Goal: Find contact information: Find contact information

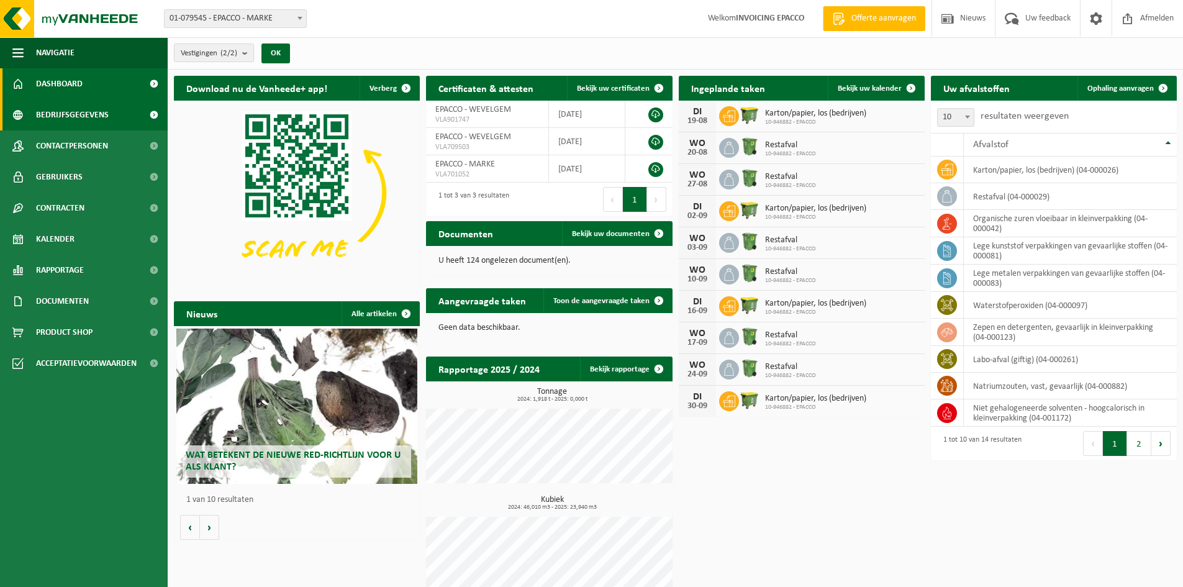
click at [76, 110] on span "Bedrijfsgegevens" at bounding box center [72, 114] width 73 height 31
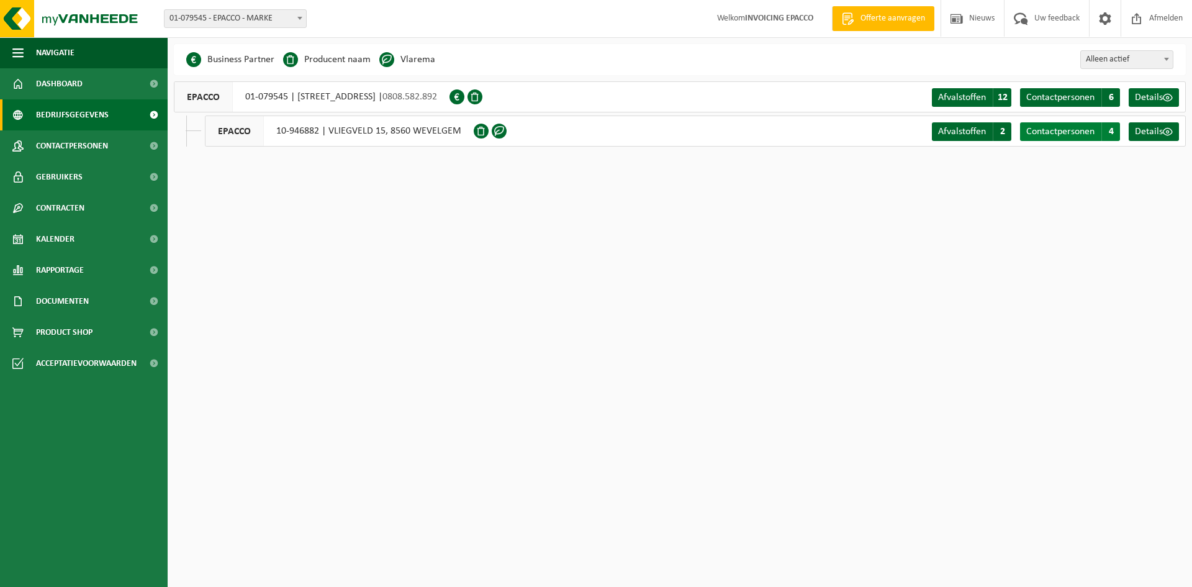
click at [1089, 134] on span "Contactpersonen" at bounding box center [1061, 132] width 68 height 10
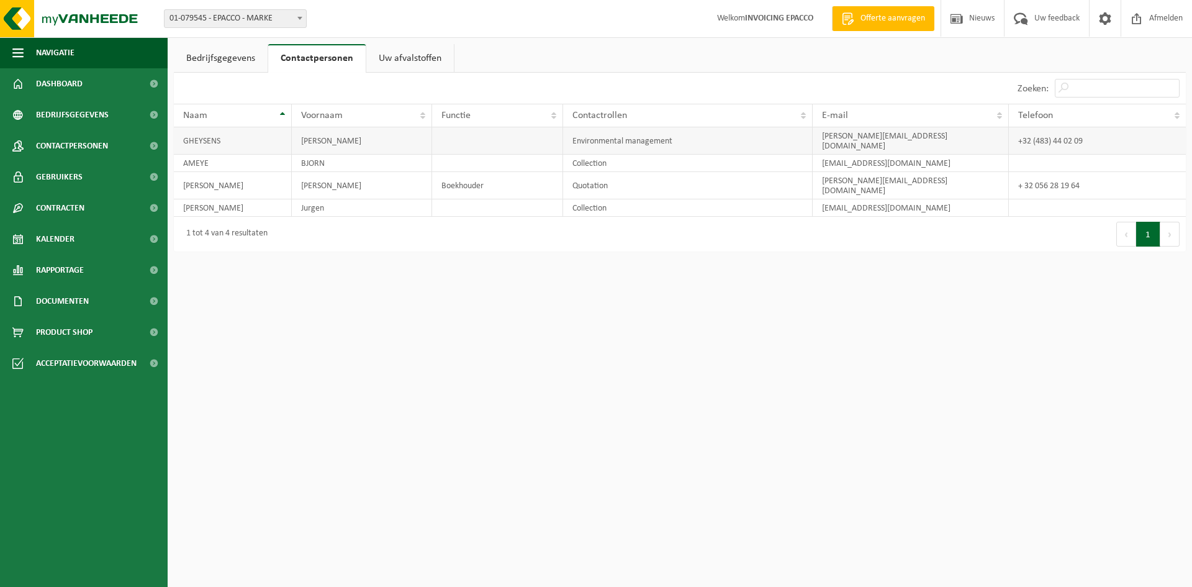
click at [424, 140] on td "DELPHINE" at bounding box center [362, 140] width 141 height 27
click at [425, 140] on td "DELPHINE" at bounding box center [362, 140] width 141 height 27
click at [297, 136] on td "DELPHINE" at bounding box center [362, 140] width 141 height 27
click at [53, 177] on span "Gebruikers" at bounding box center [59, 176] width 47 height 31
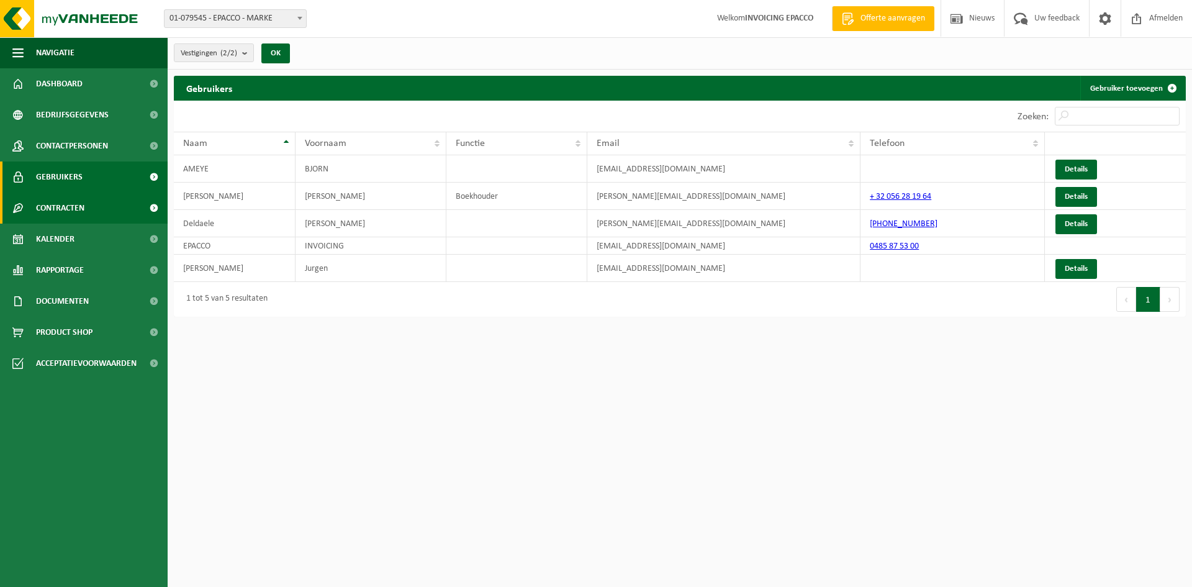
click at [55, 207] on span "Contracten" at bounding box center [60, 208] width 48 height 31
